Goal: Task Accomplishment & Management: Use online tool/utility

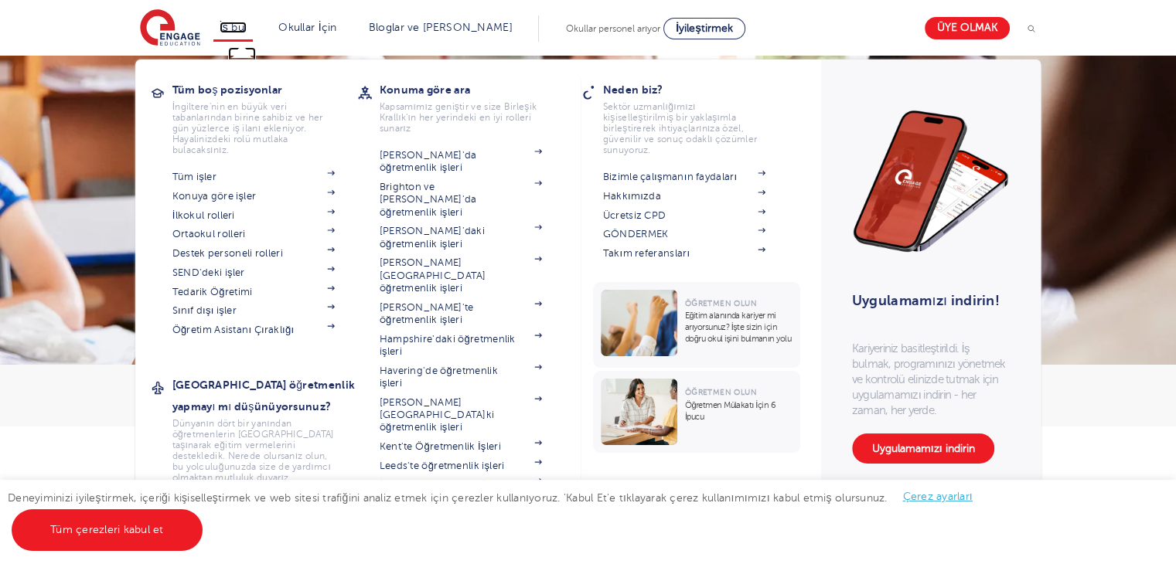
click at [239, 27] on font "İş bul" at bounding box center [234, 28] width 28 height 12
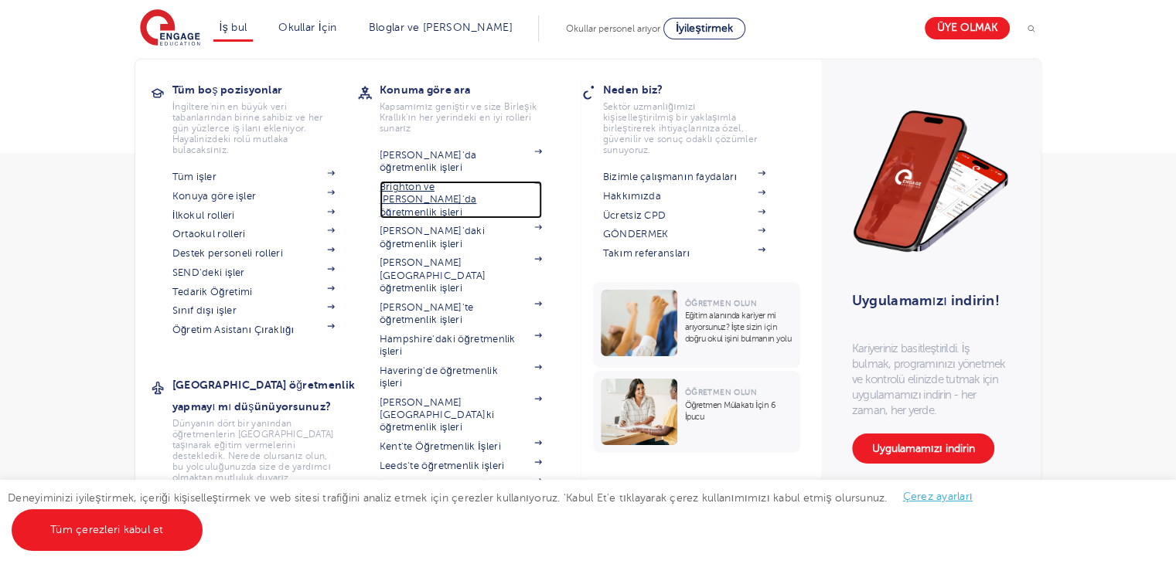
click at [420, 193] on font "Brighton ve [PERSON_NAME]'da öğretmenlik işleri" at bounding box center [428, 200] width 97 height 36
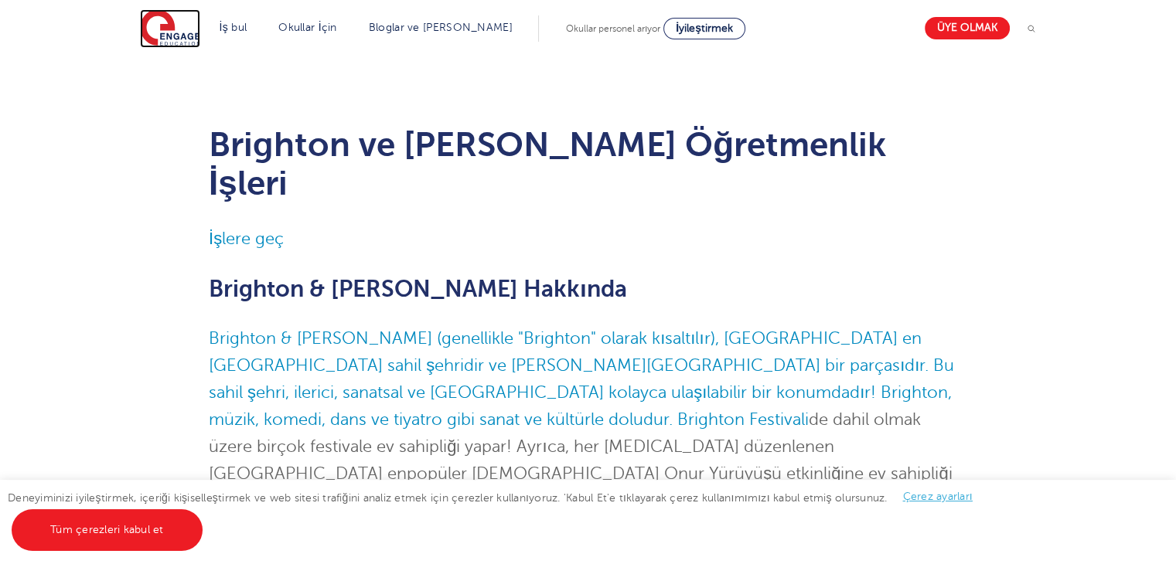
click at [167, 29] on img at bounding box center [170, 28] width 60 height 39
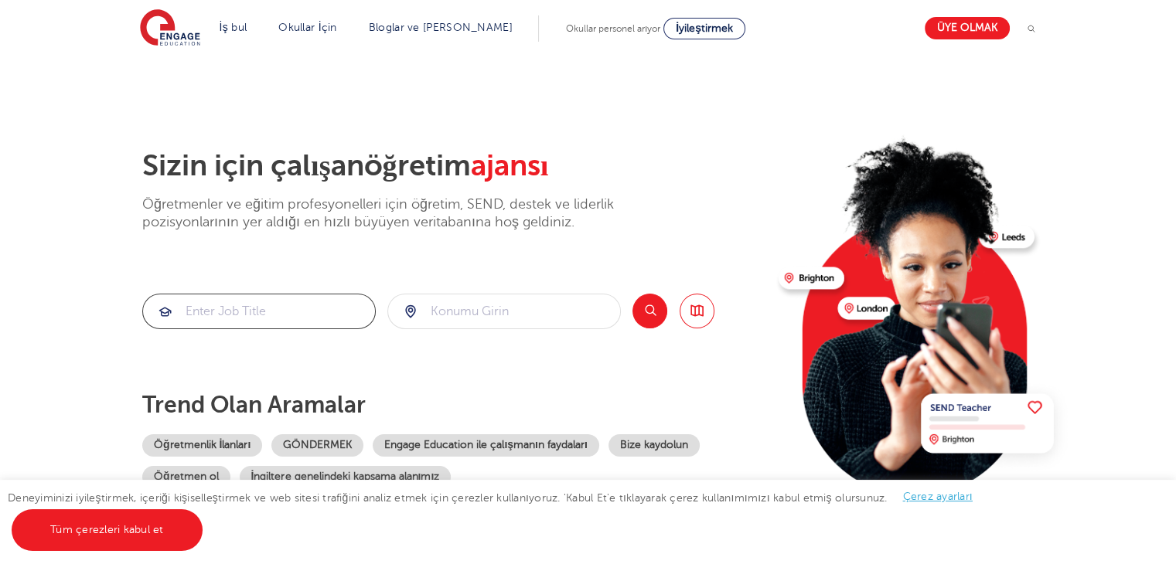
click at [326, 307] on input "search" at bounding box center [259, 312] width 232 height 34
type input "Öğretmen"
click at [468, 305] on input "search" at bounding box center [504, 312] width 232 height 34
type input "londra"
click button "Göndermek" at bounding box center [0, 0] width 0 height 0
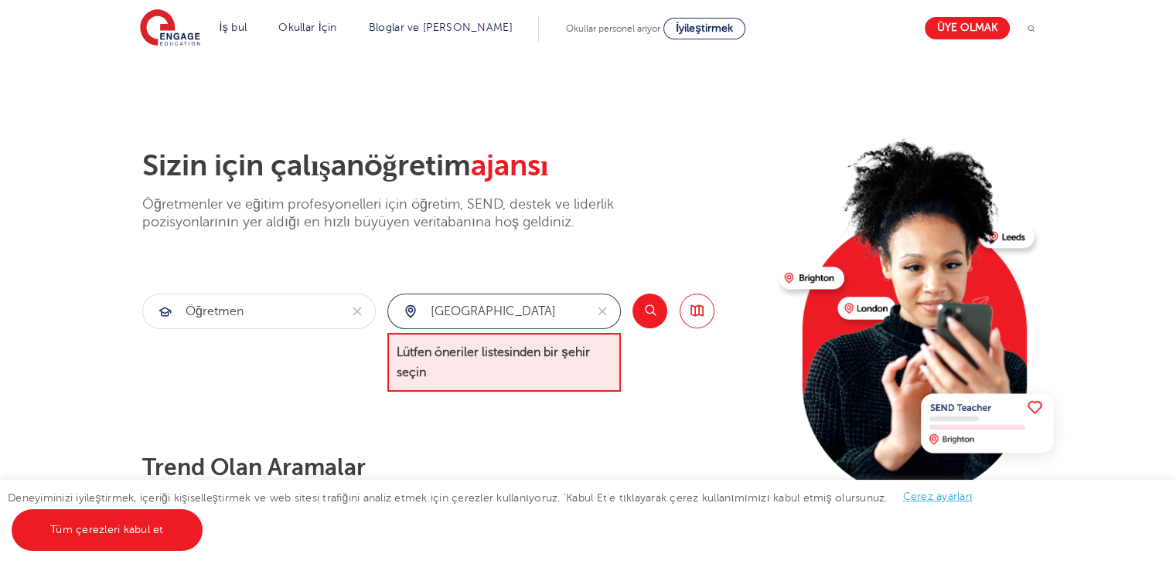
click at [469, 308] on input "londra" at bounding box center [486, 312] width 196 height 34
click at [608, 308] on button "reset" at bounding box center [602, 312] width 36 height 34
click at [603, 312] on input "search" at bounding box center [504, 312] width 232 height 34
click at [526, 311] on input "search" at bounding box center [504, 312] width 232 height 34
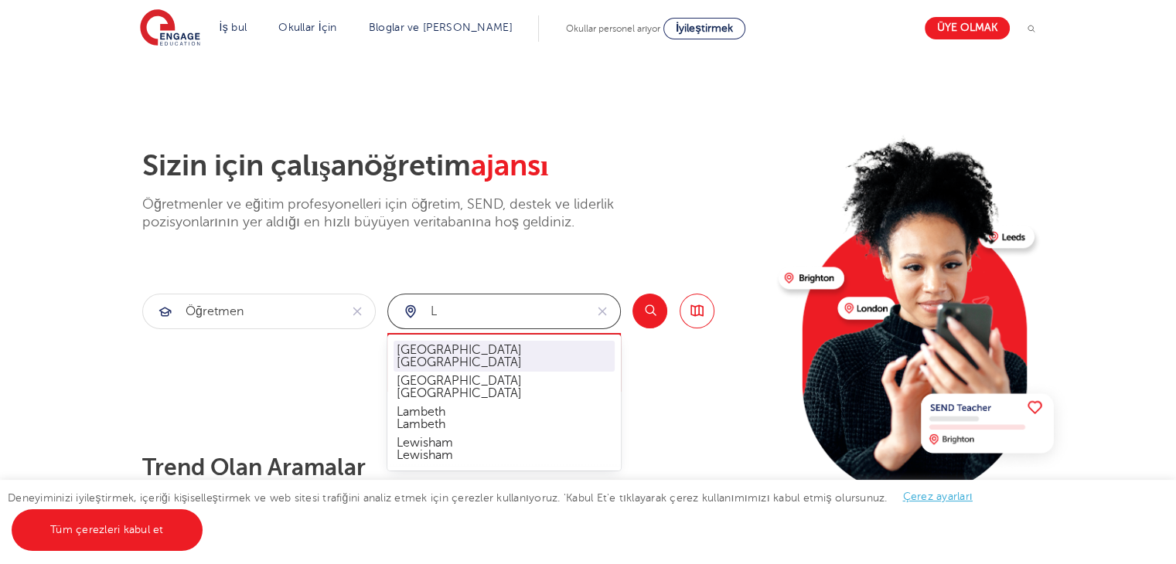
click at [476, 369] on li "Londra London" at bounding box center [503, 356] width 221 height 31
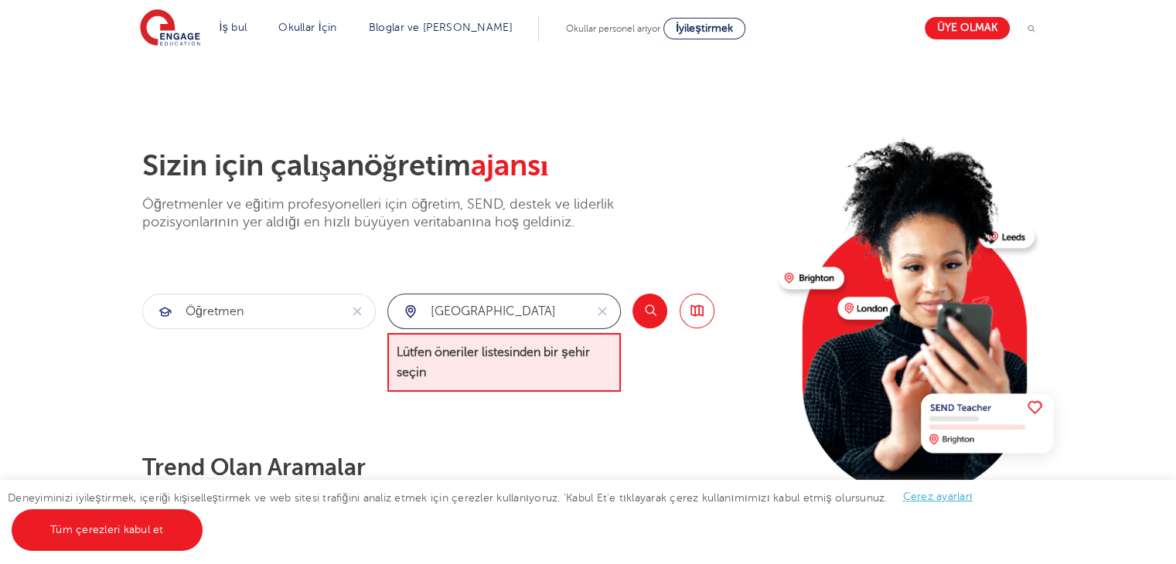
type input "London"
click at [649, 307] on button "Aramak" at bounding box center [649, 311] width 35 height 35
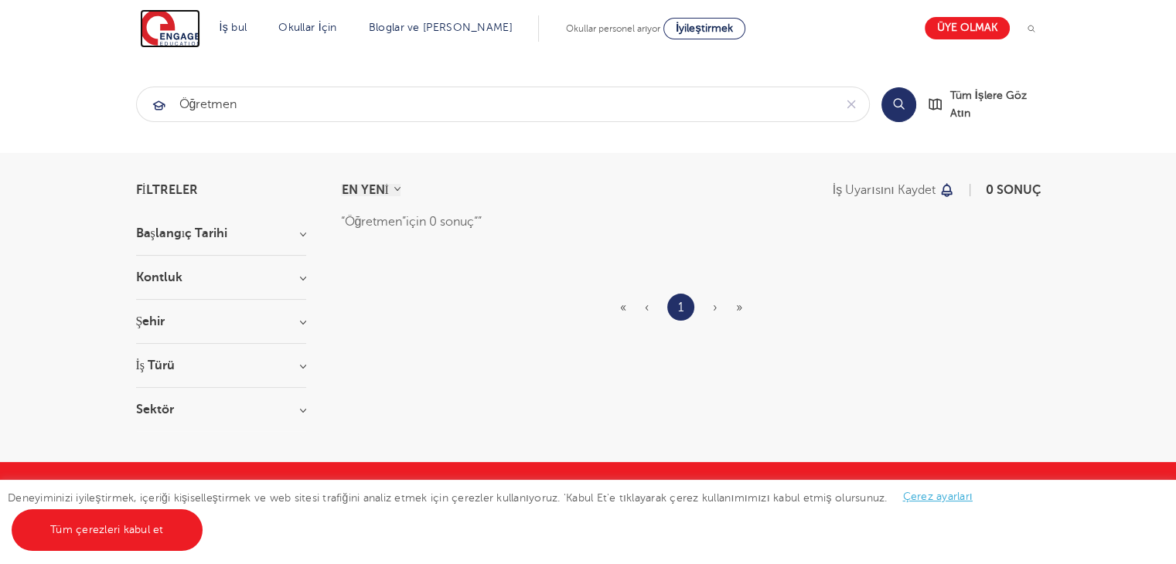
drag, startPoint x: 183, startPoint y: 26, endPoint x: 191, endPoint y: 23, distance: 8.1
click at [183, 26] on img at bounding box center [170, 28] width 60 height 39
